Goal: Transaction & Acquisition: Purchase product/service

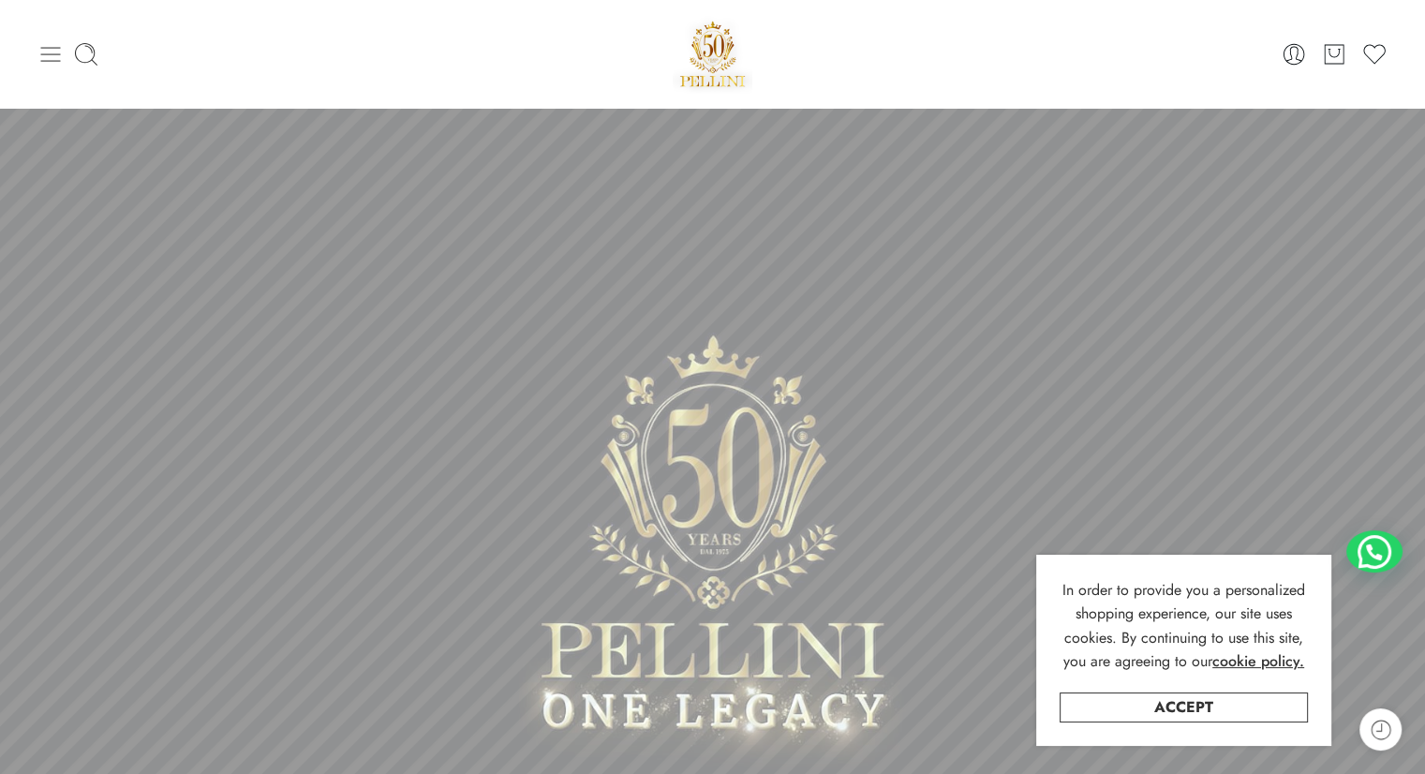
click at [45, 52] on icon at bounding box center [50, 54] width 26 height 26
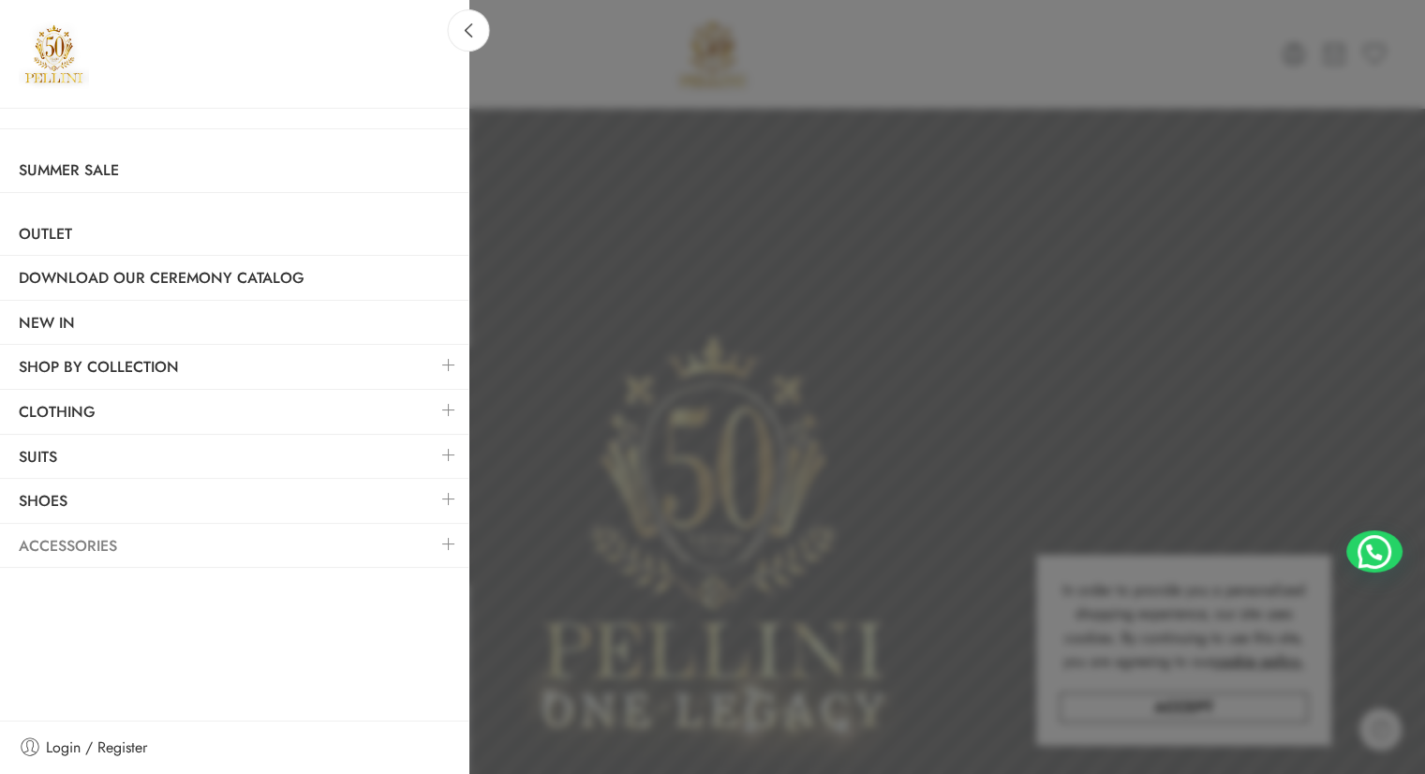
click at [118, 544] on link "Accessories" at bounding box center [234, 546] width 468 height 43
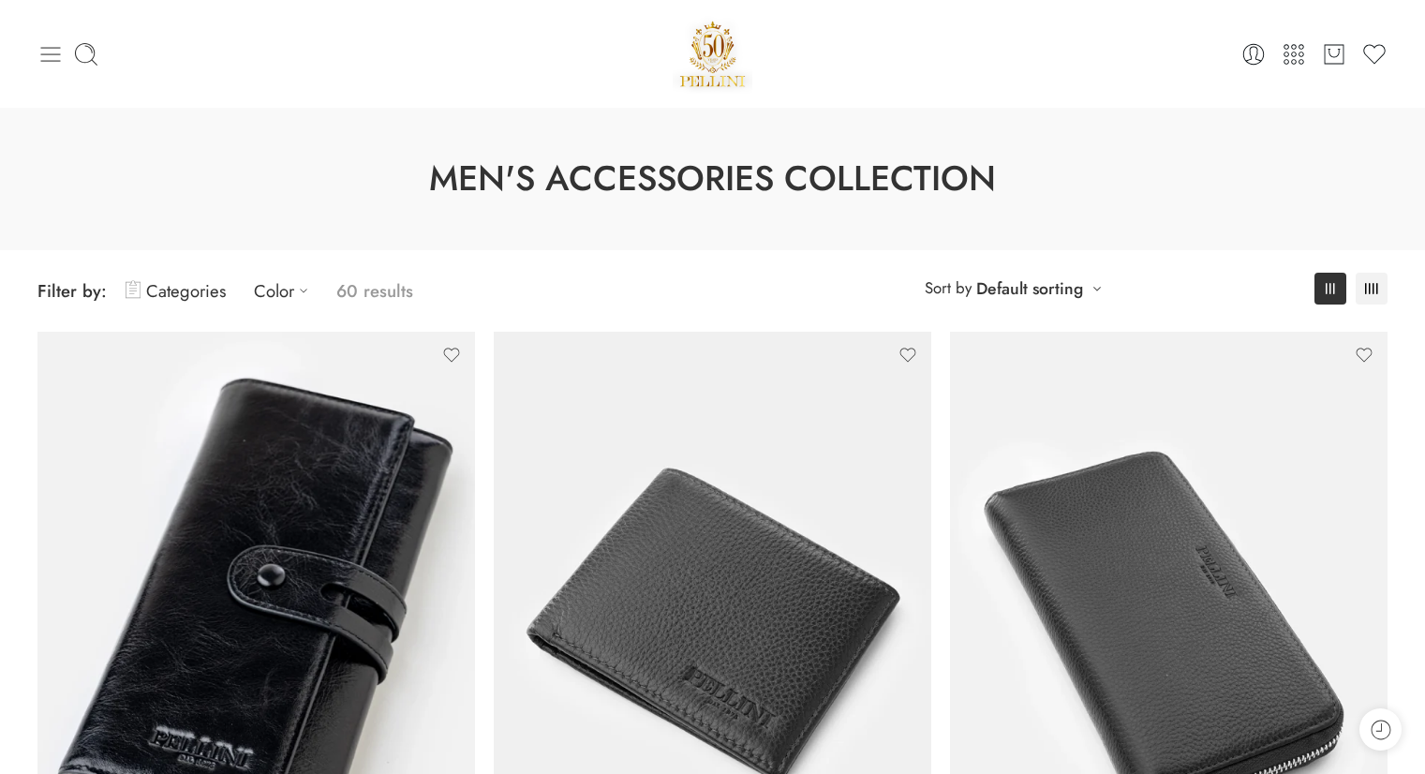
click at [39, 60] on icon at bounding box center [50, 54] width 26 height 26
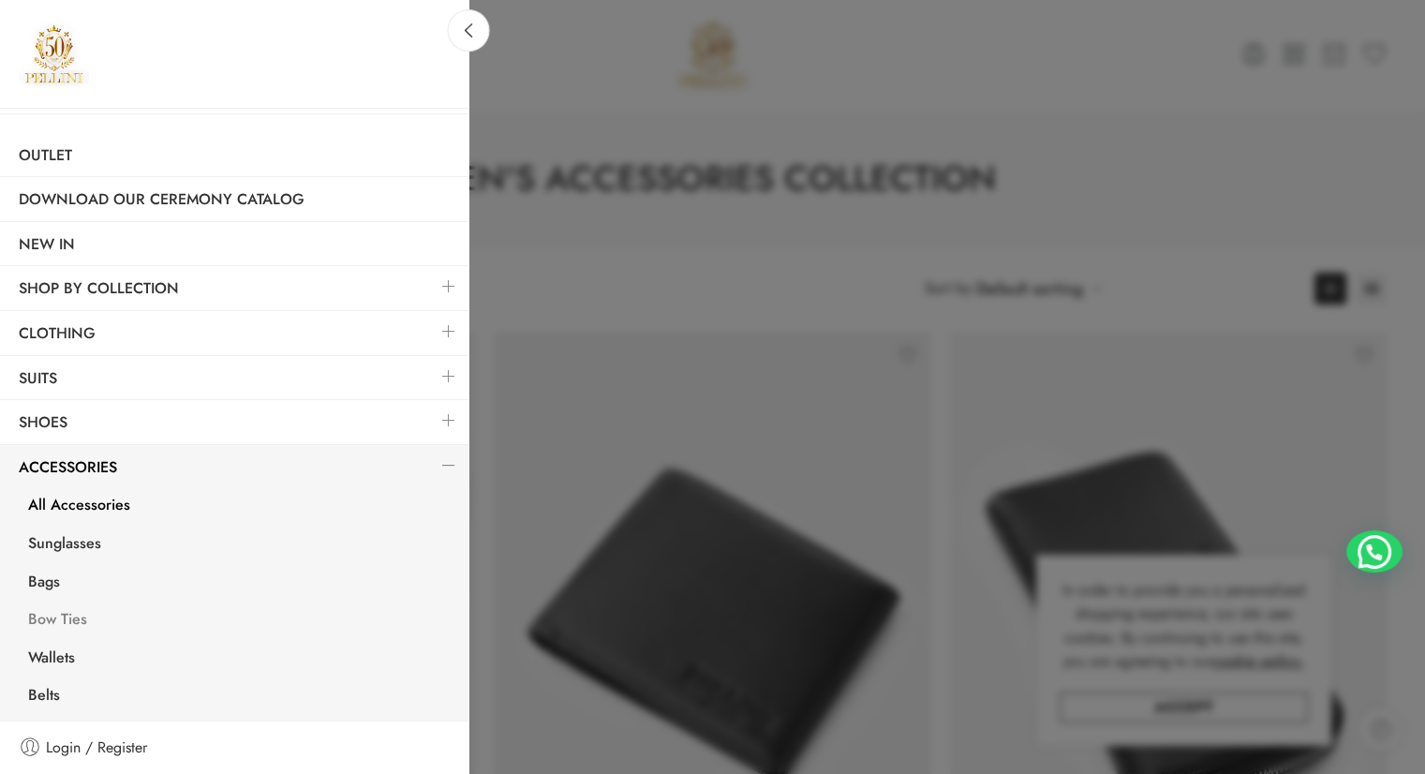
scroll to position [108, 0]
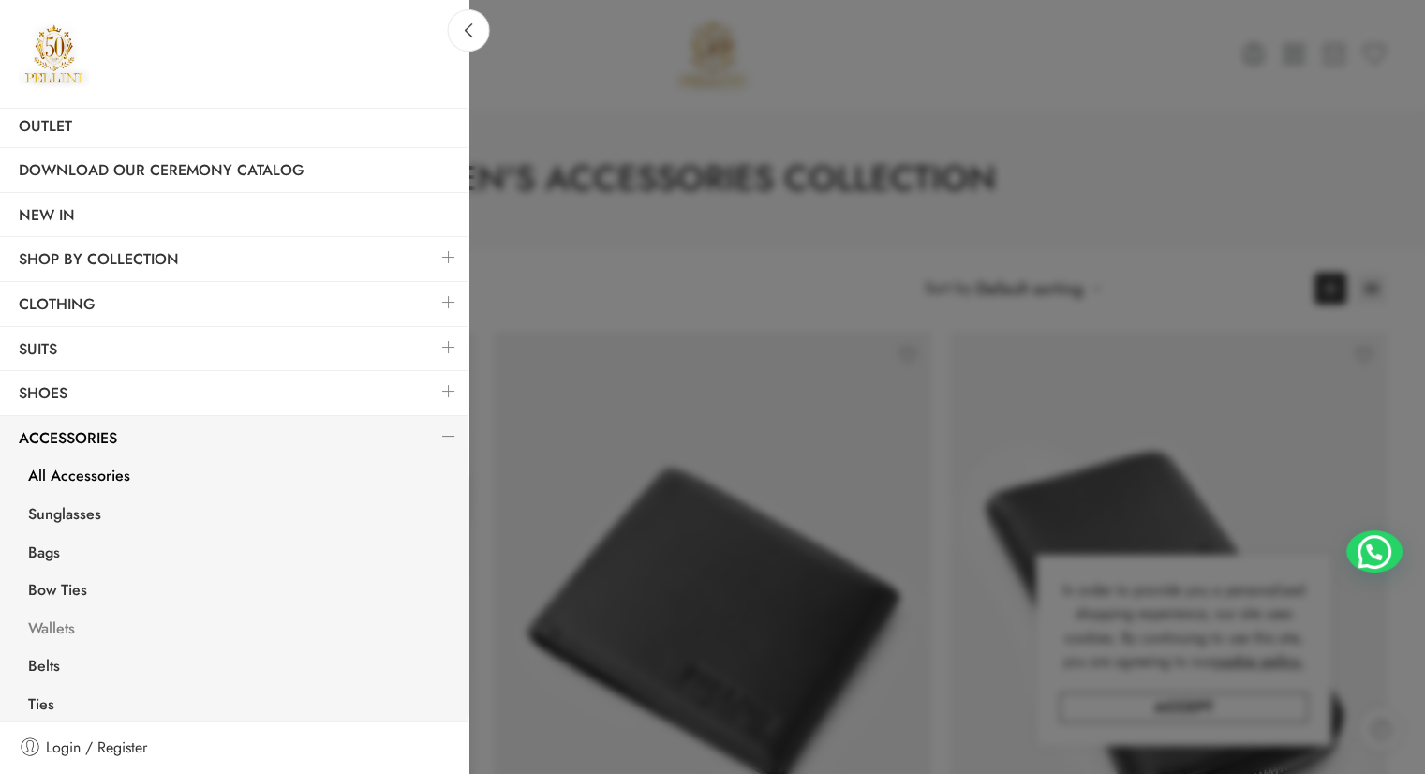
click at [54, 621] on link "Wallets" at bounding box center [238, 631] width 459 height 38
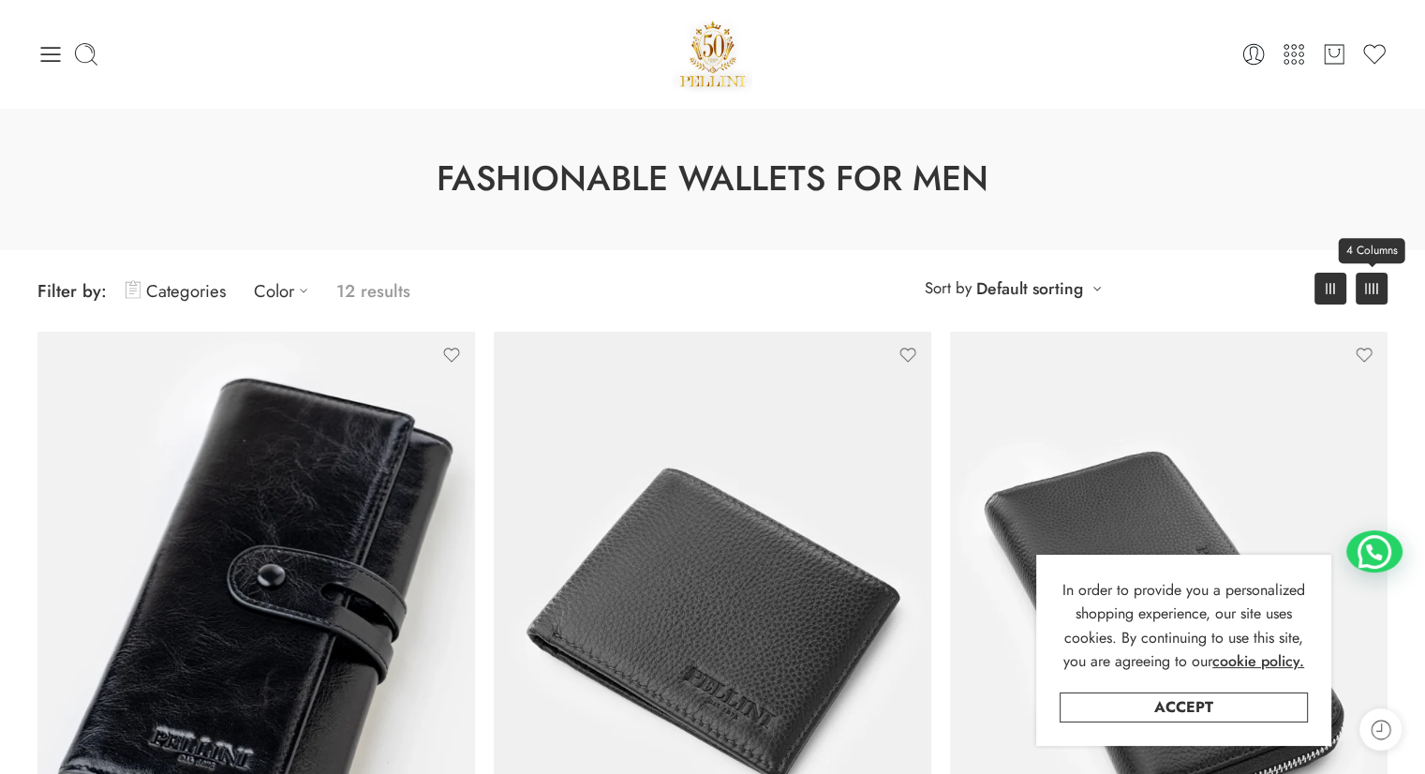
click at [1370, 283] on icon at bounding box center [1371, 288] width 13 height 11
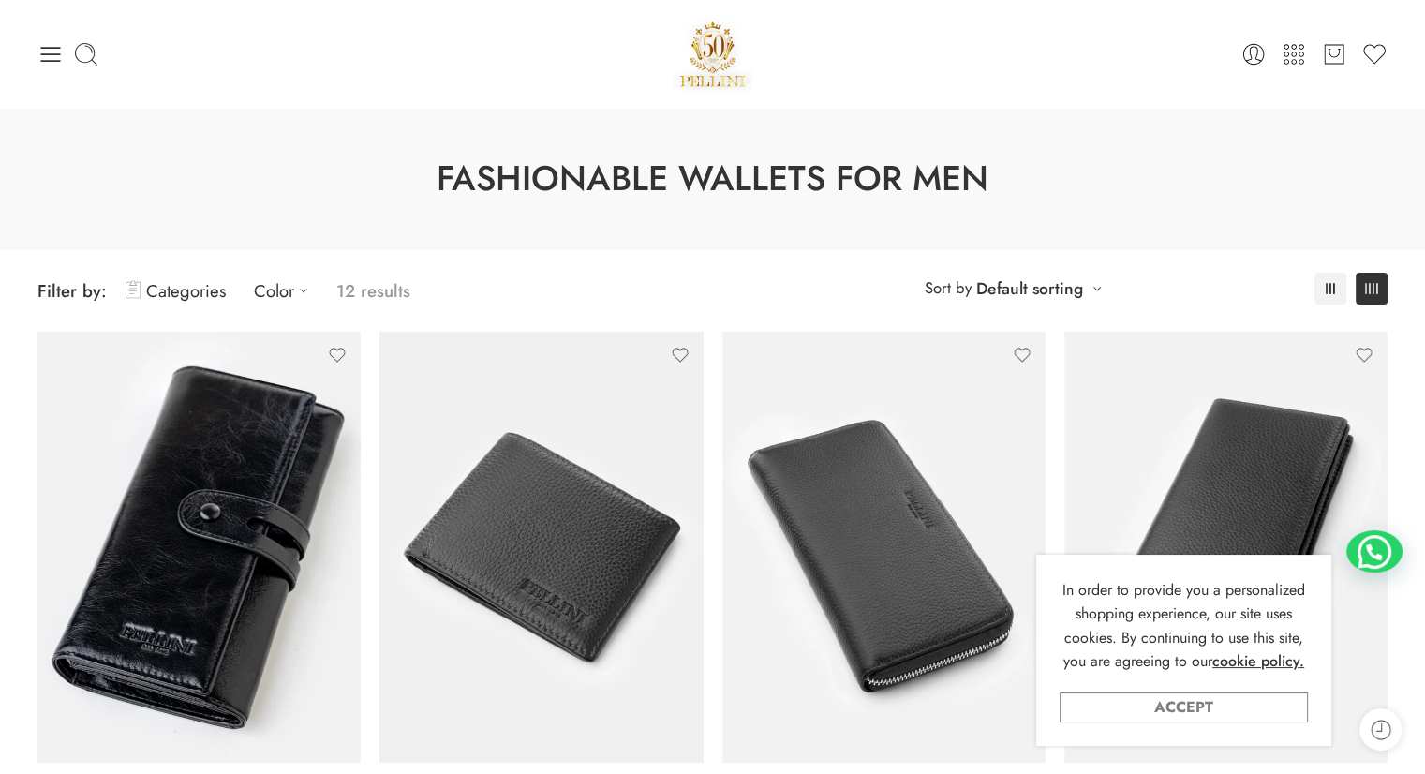
click at [1178, 710] on link "Accept" at bounding box center [1184, 707] width 248 height 30
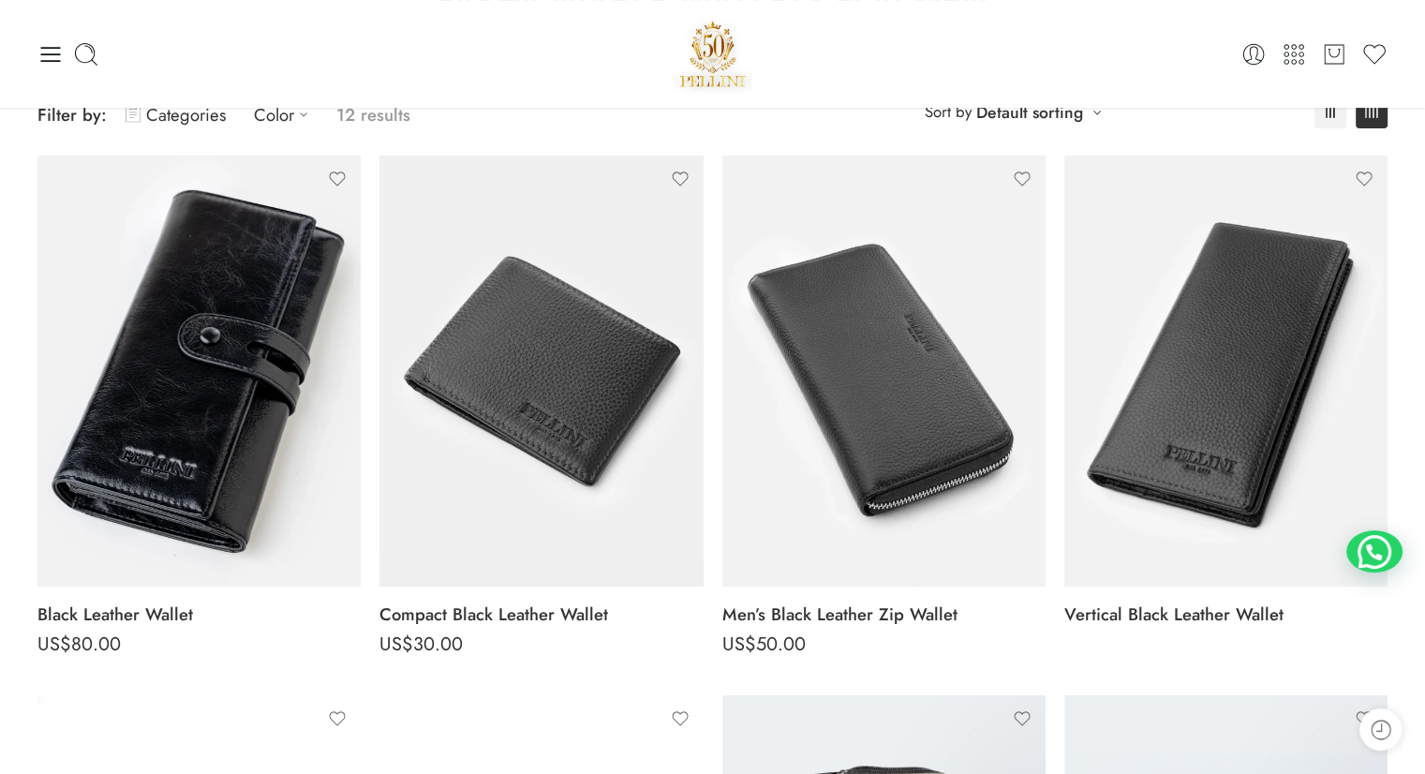
scroll to position [176, 0]
